Goal: Task Accomplishment & Management: Manage account settings

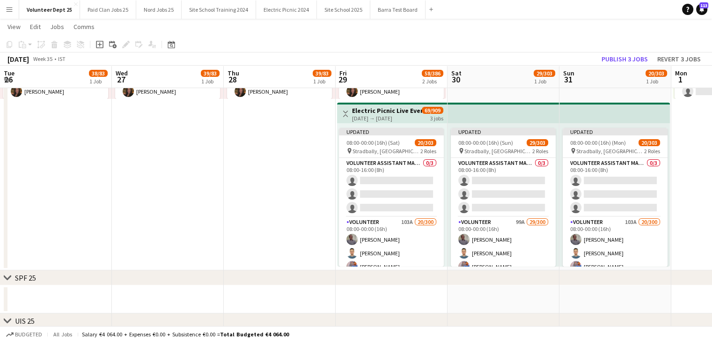
scroll to position [0, 243]
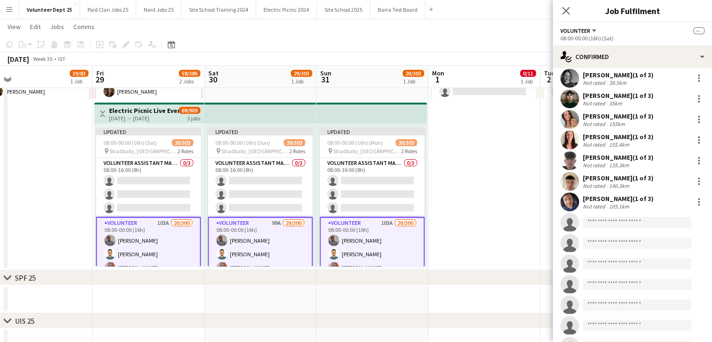
scroll to position [479, 0]
click at [605, 227] on input at bounding box center [637, 221] width 109 height 11
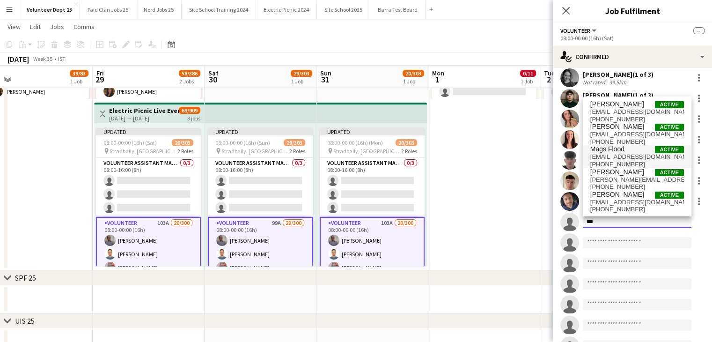
type input "***"
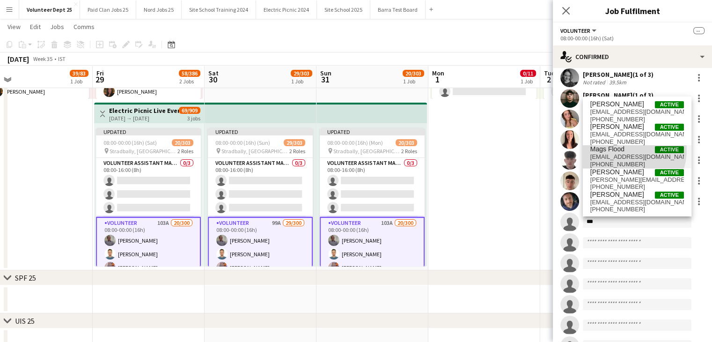
click at [630, 150] on span "Mags Flood Active" at bounding box center [637, 149] width 94 height 8
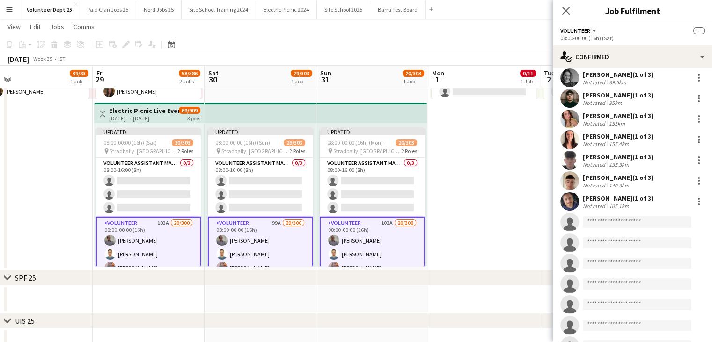
scroll to position [368, 0]
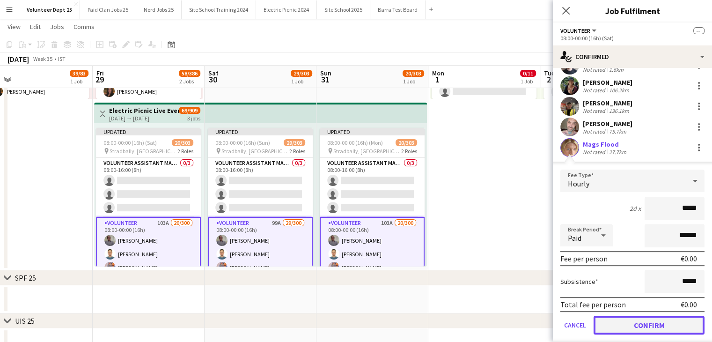
click at [660, 323] on button "Confirm" at bounding box center [649, 324] width 111 height 19
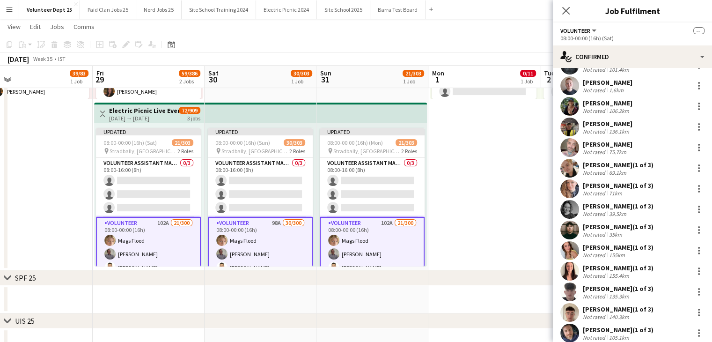
scroll to position [389, 0]
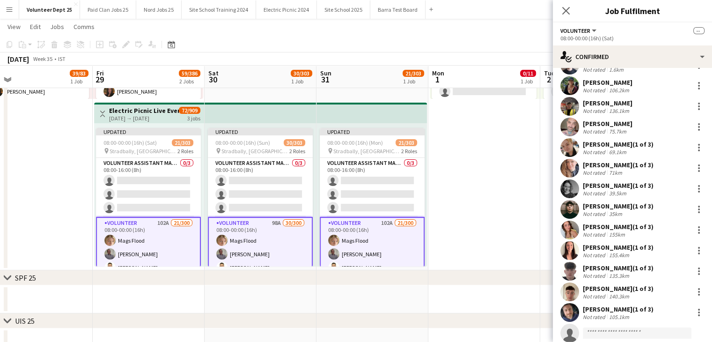
click at [284, 109] on app-top-bar at bounding box center [261, 113] width 112 height 21
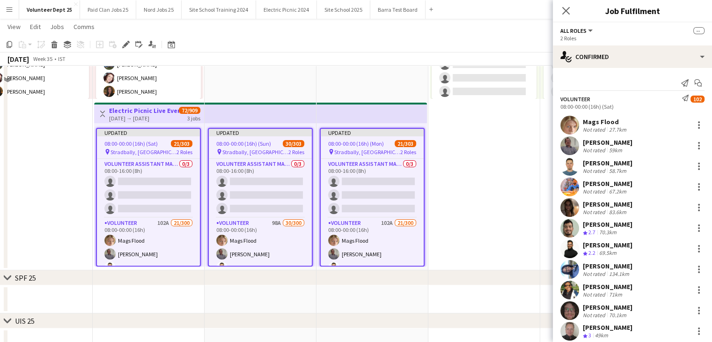
scroll to position [0, 0]
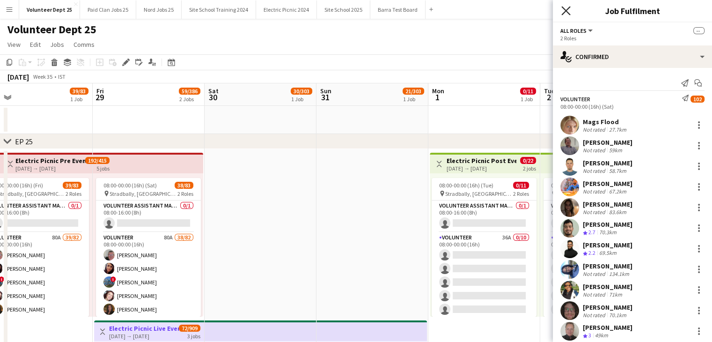
click at [564, 9] on icon "Close pop-in" at bounding box center [565, 10] width 9 height 9
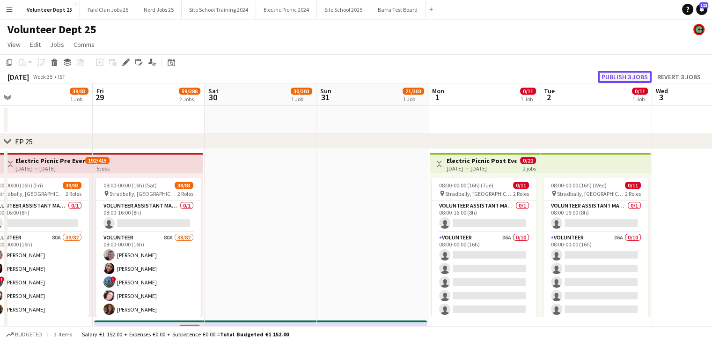
click at [623, 78] on button "Publish 3 jobs" at bounding box center [625, 77] width 54 height 12
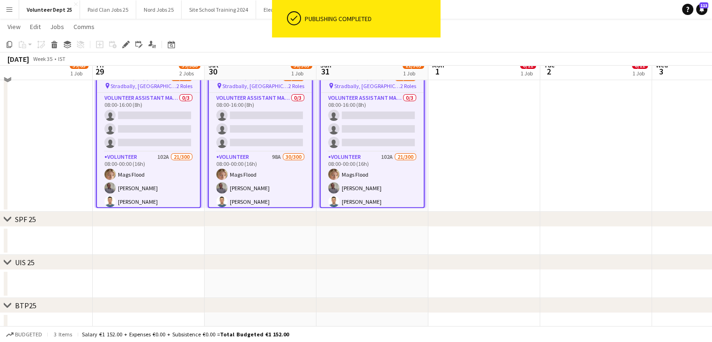
scroll to position [276, 0]
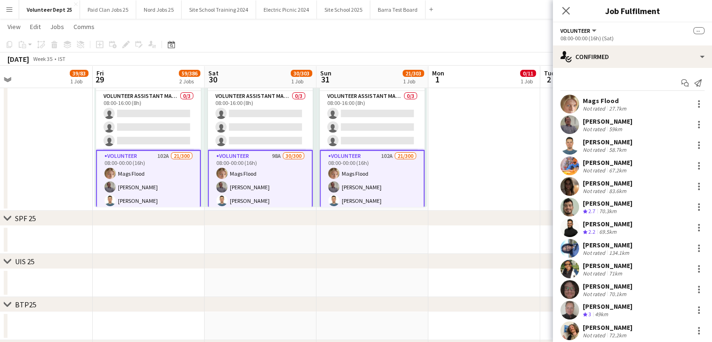
click at [605, 103] on div "Mags Flood" at bounding box center [605, 100] width 45 height 8
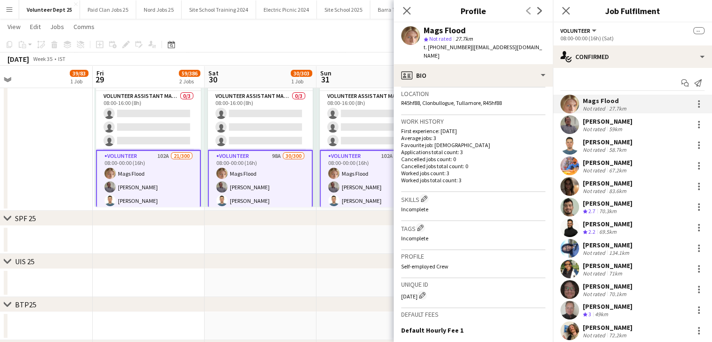
scroll to position [204, 0]
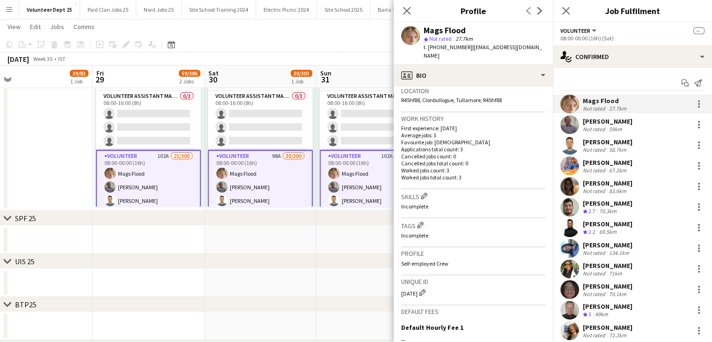
click at [410, 287] on div "[DATE] Edit crew unique ID" at bounding box center [473, 291] width 144 height 9
copy div "[DATE]"
click at [411, 287] on div "[DATE] Edit crew unique ID" at bounding box center [473, 291] width 144 height 9
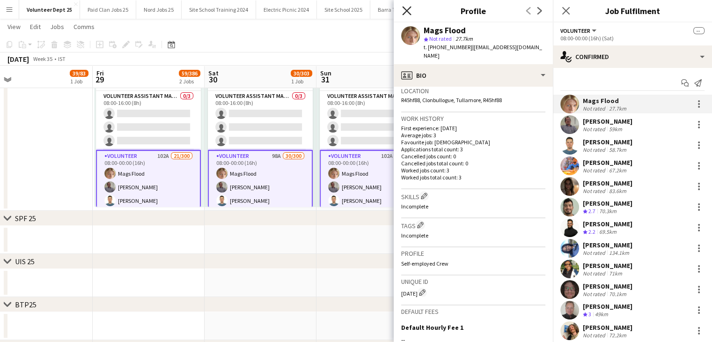
click at [410, 12] on icon "Close pop-in" at bounding box center [406, 10] width 9 height 9
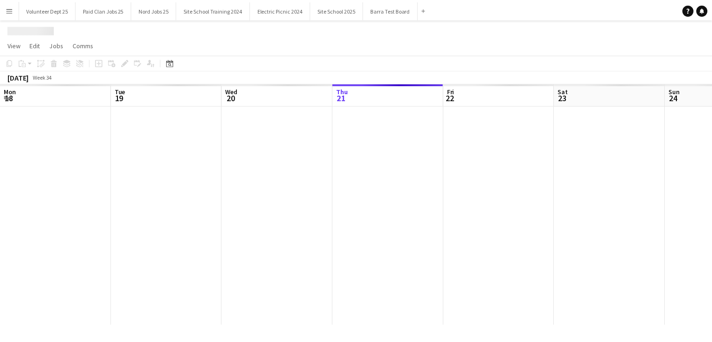
scroll to position [0, 224]
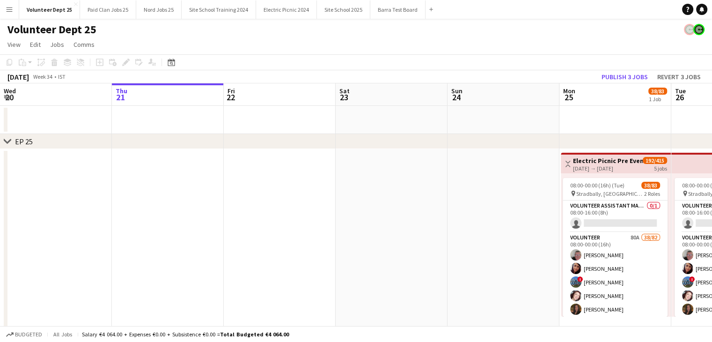
click at [13, 10] on app-icon "Menu" at bounding box center [9, 9] width 7 height 7
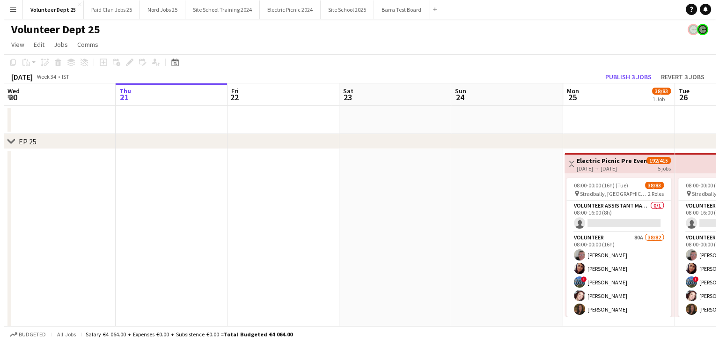
scroll to position [0, 0]
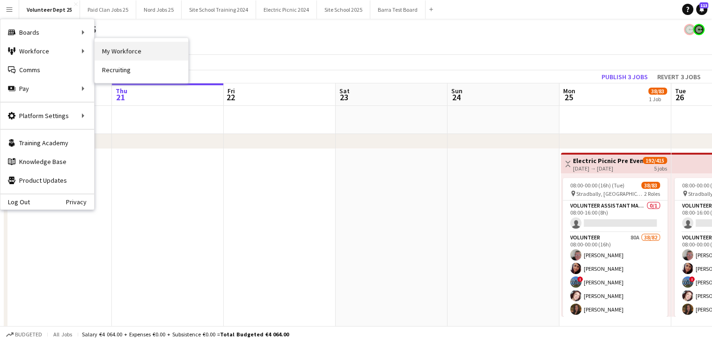
drag, startPoint x: 139, startPoint y: 40, endPoint x: 136, endPoint y: 49, distance: 9.8
click at [136, 49] on nav "My Workforce Recruiting" at bounding box center [142, 60] width 94 height 45
click at [136, 49] on link "My Workforce" at bounding box center [142, 51] width 94 height 19
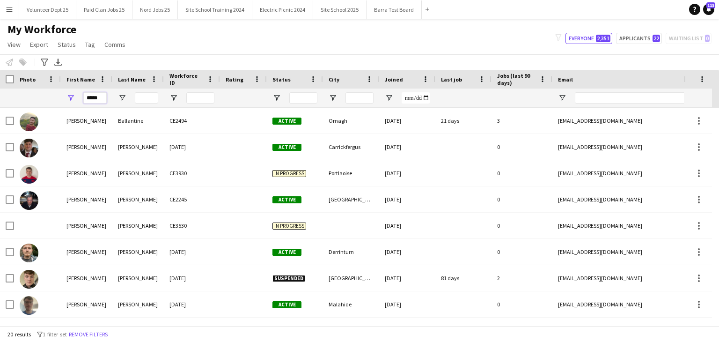
click at [98, 99] on input "*****" at bounding box center [94, 97] width 23 height 11
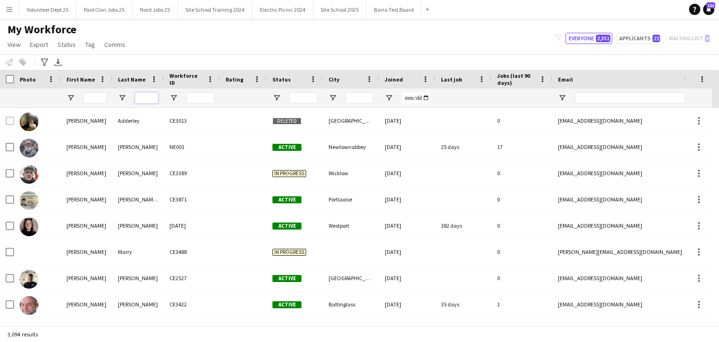
click at [148, 96] on input "Last Name Filter Input" at bounding box center [146, 97] width 23 height 11
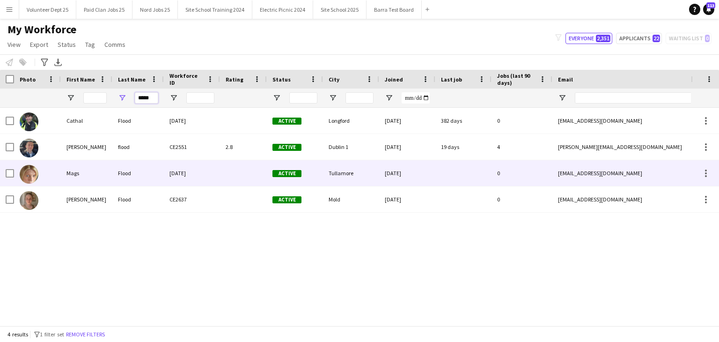
type input "*****"
click at [137, 169] on div "Flood" at bounding box center [137, 173] width 51 height 26
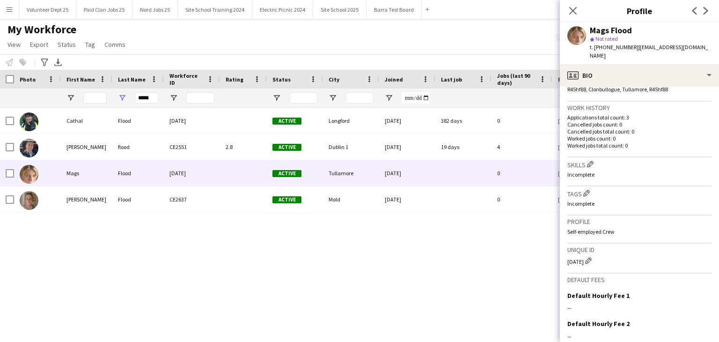
scroll to position [215, 0]
click at [577, 255] on div "[DATE] Edit crew unique ID" at bounding box center [639, 259] width 144 height 9
copy div "[DATE]"
